Goal: Task Accomplishment & Management: Complete application form

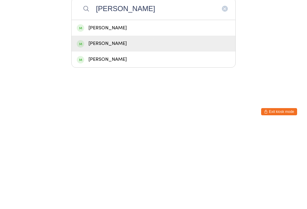
type input "[PERSON_NAME]"
click at [125, 124] on div "[PERSON_NAME]" at bounding box center [154, 128] width 154 height 8
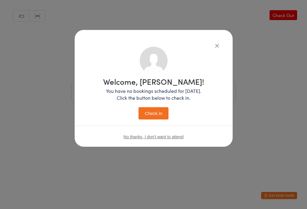
click at [215, 46] on icon "button" at bounding box center [217, 45] width 7 height 7
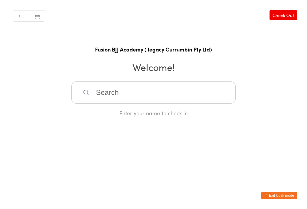
click at [145, 96] on input "search" at bounding box center [153, 93] width 164 height 22
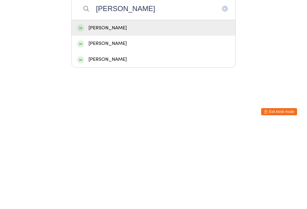
type input "James"
click at [151, 124] on div "James Britton" at bounding box center [154, 128] width 154 height 8
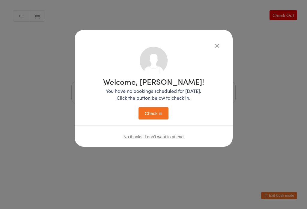
click at [158, 113] on button "Check in" at bounding box center [154, 113] width 30 height 12
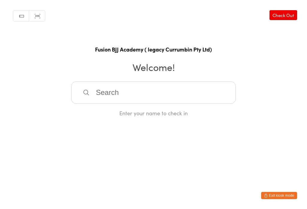
click at [116, 94] on input "search" at bounding box center [153, 93] width 164 height 22
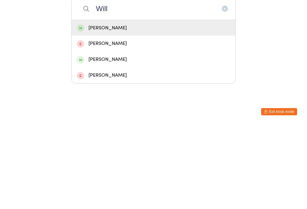
type input "Will"
click at [98, 136] on div "Will Harkness" at bounding box center [154, 144] width 164 height 16
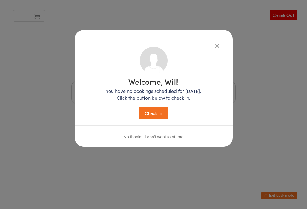
click at [148, 107] on button "Check in" at bounding box center [154, 113] width 30 height 12
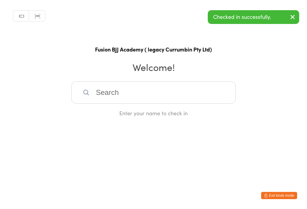
click at [113, 95] on input "search" at bounding box center [153, 93] width 164 height 22
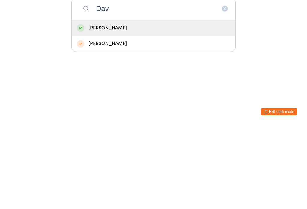
type input "Dav"
click at [115, 104] on div "dave morley" at bounding box center [154, 112] width 164 height 16
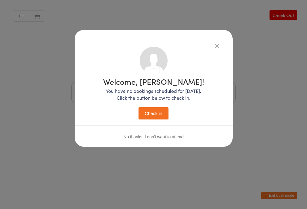
click at [155, 112] on button "Check in" at bounding box center [154, 113] width 30 height 12
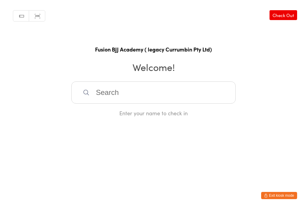
click at [133, 94] on input "search" at bounding box center [153, 93] width 164 height 22
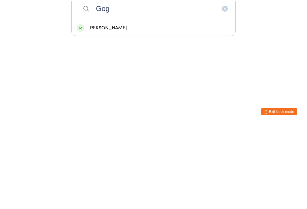
type input "Gog"
click at [106, 108] on div "[PERSON_NAME]" at bounding box center [154, 112] width 154 height 8
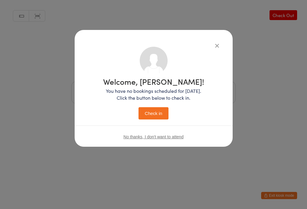
click at [152, 111] on button "Check in" at bounding box center [154, 113] width 30 height 12
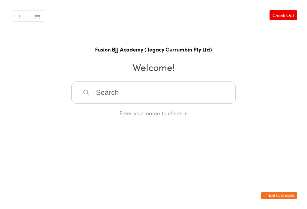
click at [284, 197] on button "Exit kiosk mode" at bounding box center [279, 195] width 36 height 7
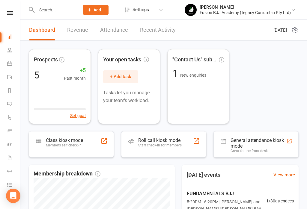
click at [44, 14] on input "text" at bounding box center [55, 10] width 41 height 8
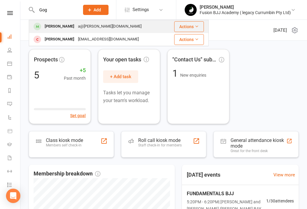
type input "Gog"
click at [76, 31] on div "[PERSON_NAME] a@[PERSON_NAME][DOMAIN_NAME]" at bounding box center [98, 26] width 138 height 12
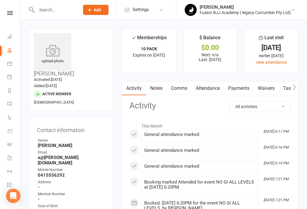
click at [214, 88] on link "Attendance" at bounding box center [208, 89] width 32 height 14
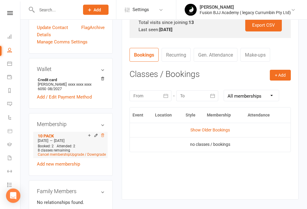
scroll to position [202, 0]
click at [104, 134] on icon at bounding box center [103, 136] width 4 height 4
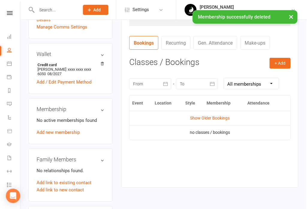
scroll to position [209, 0]
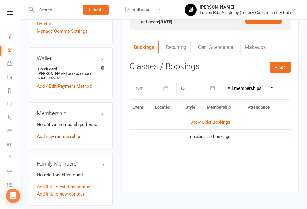
click at [60, 134] on link "Add new membership" at bounding box center [58, 136] width 43 height 5
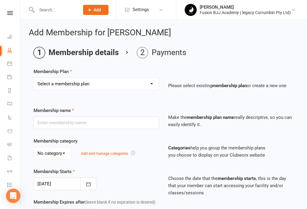
click at [97, 86] on select "Select a membership plan Create new Membership Plan ADULTS UNLIMITED 10 PACK EM…" at bounding box center [96, 84] width 125 height 12
select select "1"
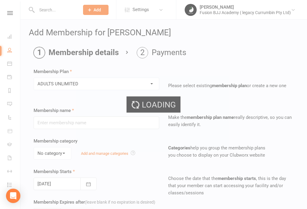
type input "ADULTS UNLIMITED"
select select "0"
type input "5"
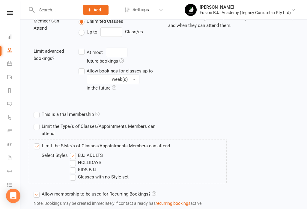
scroll to position [261, 0]
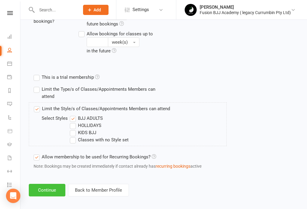
click at [48, 190] on button "Continue" at bounding box center [47, 190] width 37 height 13
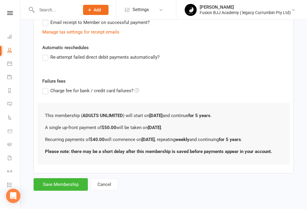
scroll to position [0, 0]
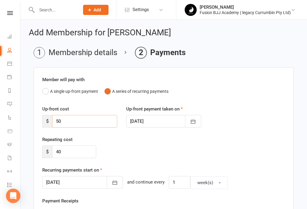
click at [74, 119] on input "50" at bounding box center [84, 121] width 65 height 13
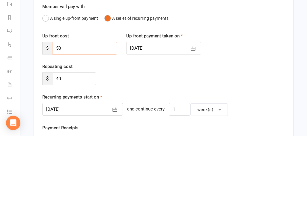
type input "5"
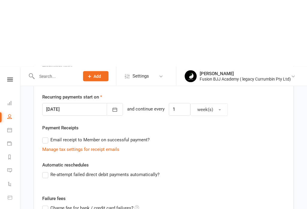
scroll to position [164, 0]
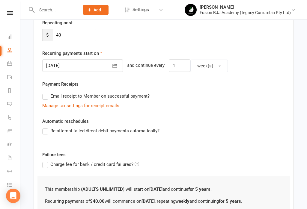
click at [91, 69] on div at bounding box center [82, 65] width 81 height 13
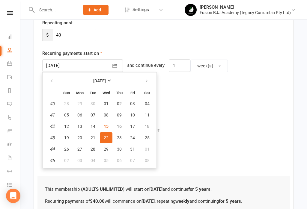
scroll to position [174, 0]
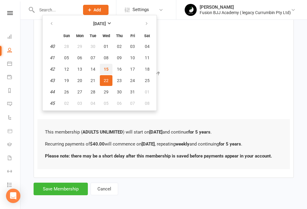
click at [110, 68] on button "15" at bounding box center [106, 69] width 13 height 11
type input "[DATE]"
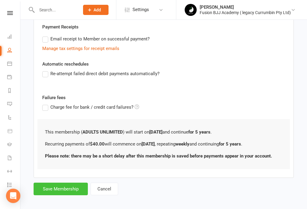
click at [66, 188] on button "Save Membership" at bounding box center [61, 189] width 54 height 13
type input "0"
